Goal: Task Accomplishment & Management: Complete application form

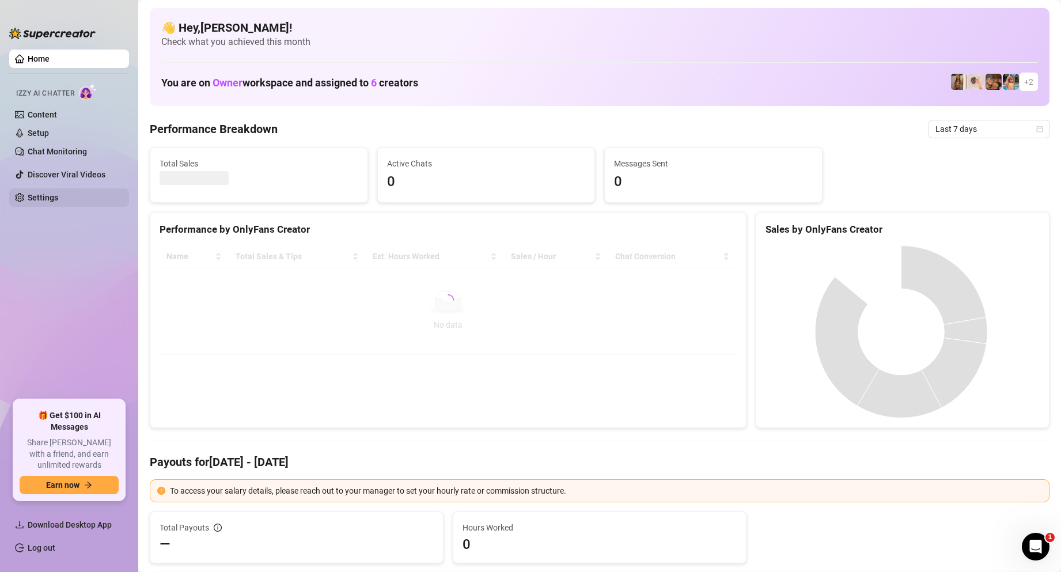
click at [44, 196] on link "Settings" at bounding box center [43, 197] width 31 height 9
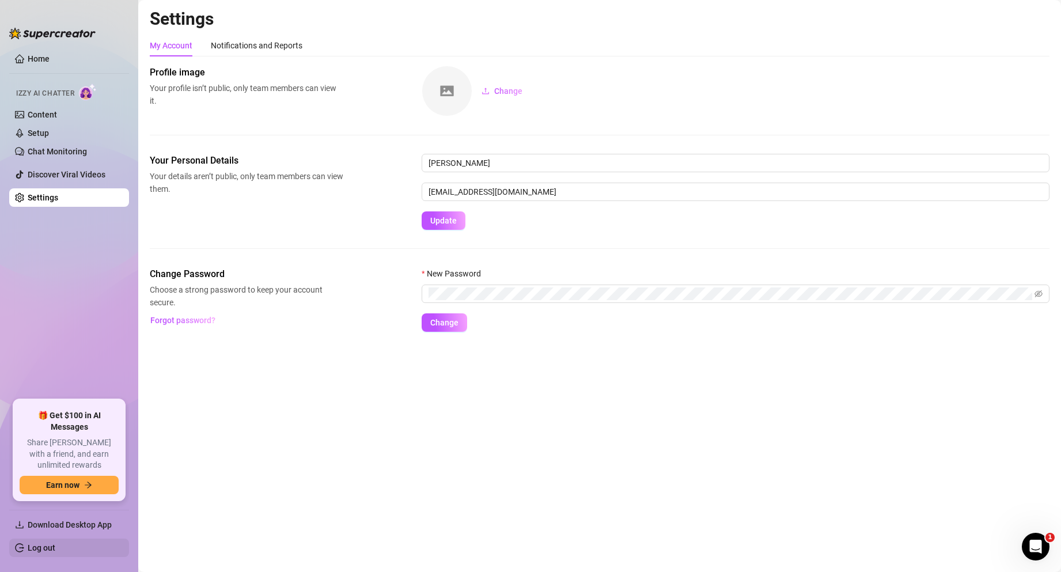
click at [28, 546] on link "Log out" at bounding box center [42, 547] width 28 height 9
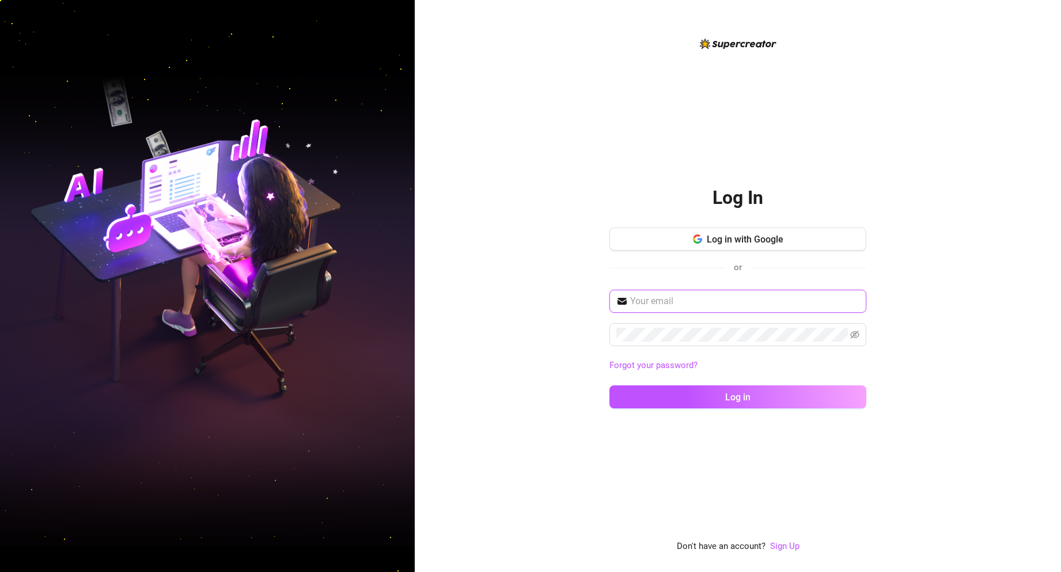
type input "[EMAIL_ADDRESS][DOMAIN_NAME]"
click at [796, 545] on link "Sign Up" at bounding box center [784, 546] width 29 height 10
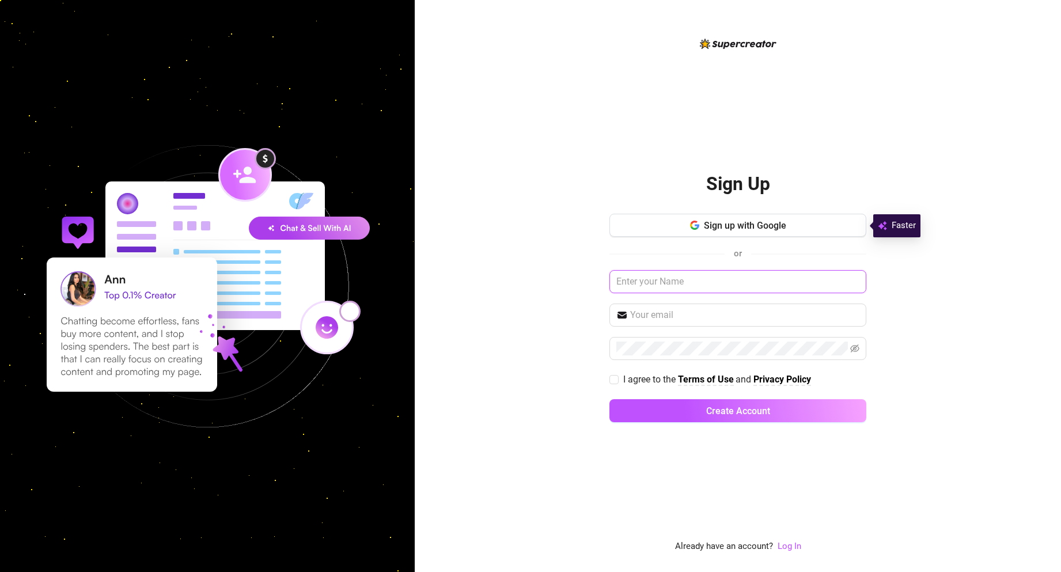
click at [677, 282] on input "text" at bounding box center [737, 281] width 257 height 23
type input "[PERSON_NAME]"
click at [658, 312] on input "text" at bounding box center [744, 315] width 229 height 14
type input "[EMAIL_ADDRESS][DOMAIN_NAME]"
click at [862, 347] on span at bounding box center [737, 348] width 257 height 23
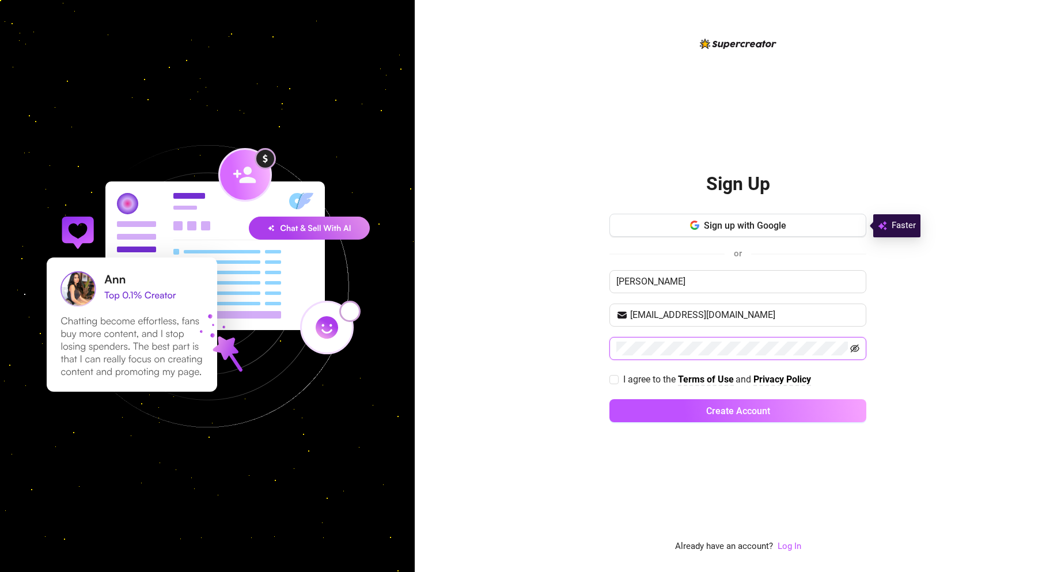
click at [853, 347] on icon "eye-invisible" at bounding box center [854, 348] width 9 height 9
click at [618, 376] on span at bounding box center [613, 379] width 9 height 9
click at [618, 376] on input "I agree to the Terms of Use and Privacy Policy" at bounding box center [613, 379] width 8 height 8
checkbox input "true"
click at [754, 404] on button "Create Account" at bounding box center [737, 410] width 257 height 23
